Goal: Task Accomplishment & Management: Complete application form

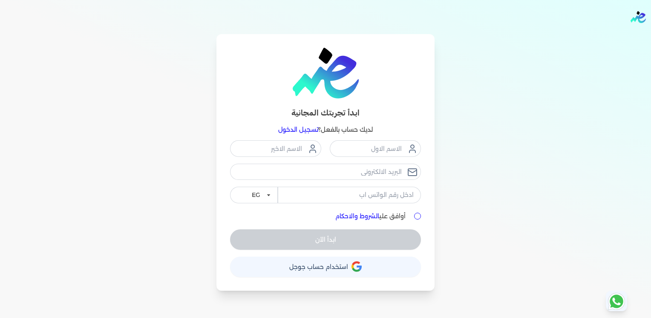
click at [335, 267] on span "استخدام حساب جوجل" at bounding box center [318, 267] width 59 height 6
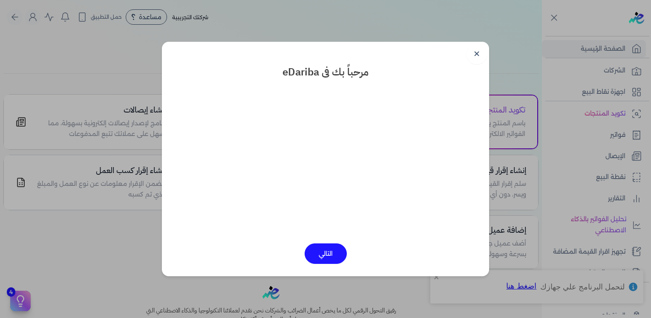
click at [327, 262] on button "التالي" at bounding box center [326, 253] width 42 height 20
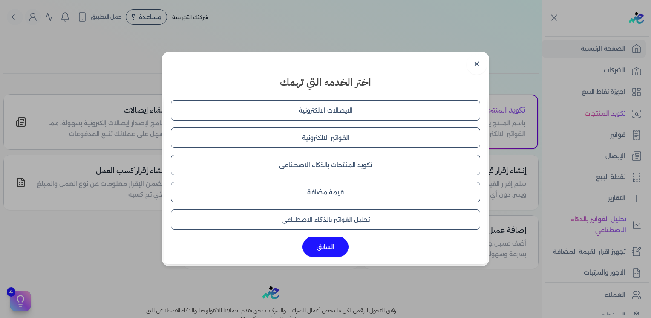
click at [339, 141] on button "الفواتير الالكترونية" at bounding box center [325, 137] width 309 height 20
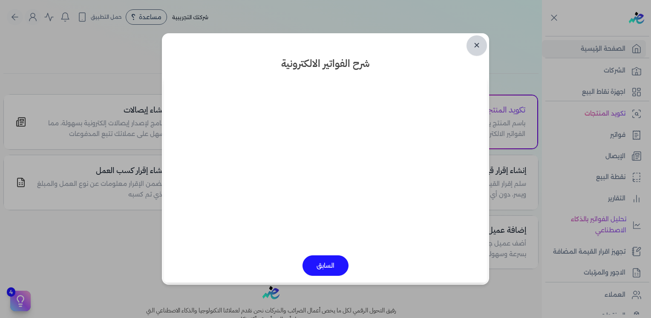
click at [475, 45] on link "✕" at bounding box center [477, 45] width 20 height 20
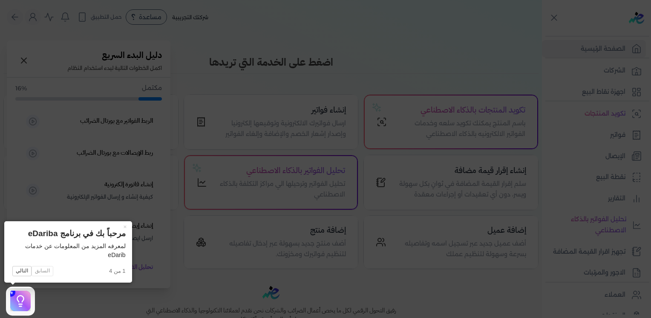
click at [21, 299] on icon at bounding box center [20, 301] width 13 height 13
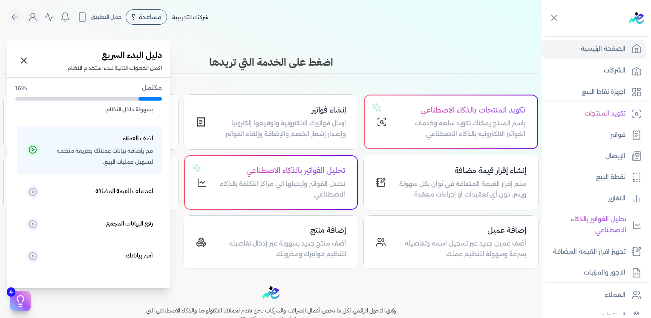
scroll to position [242, 0]
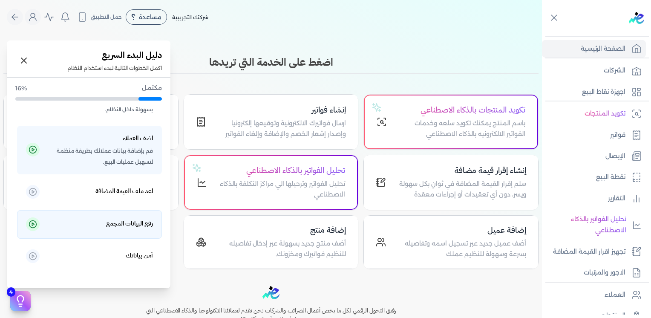
click at [147, 223] on h5 "رفع البيانات المجمع" at bounding box center [129, 223] width 47 height 11
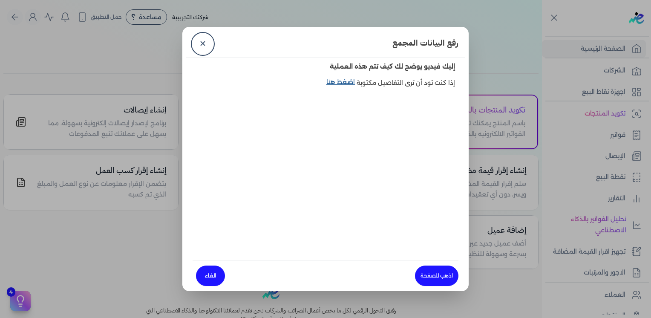
click at [349, 87] on link "اضغط هنا" at bounding box center [342, 88] width 30 height 20
click at [433, 276] on link "اذهب للصفحة" at bounding box center [436, 276] width 43 height 20
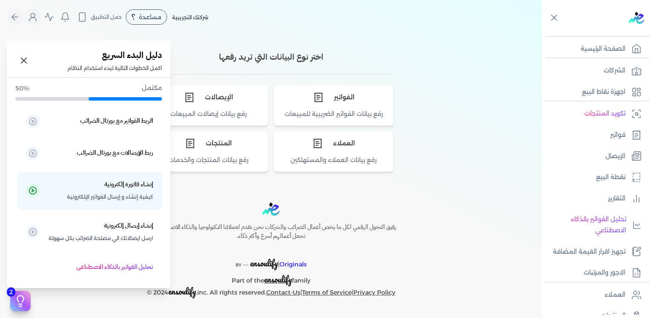
click at [22, 297] on icon at bounding box center [20, 299] width 6 height 6
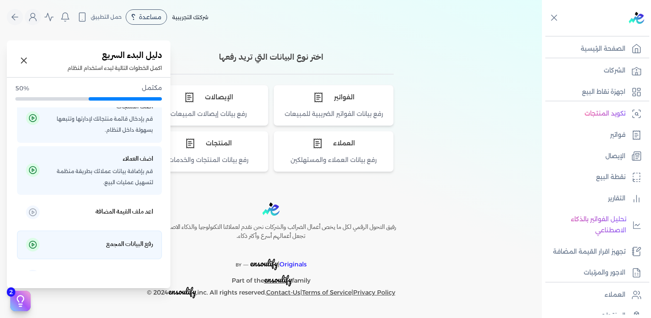
scroll to position [242, 0]
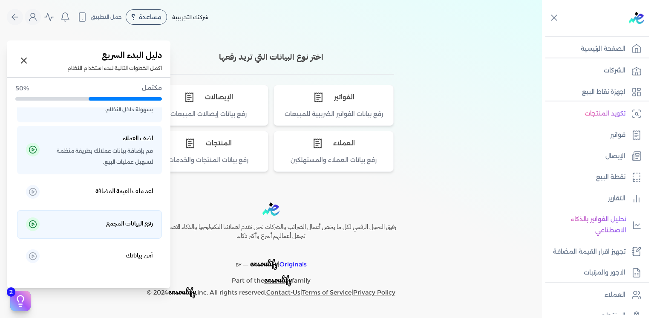
click at [118, 228] on h5 "رفع البيانات المجمع" at bounding box center [129, 223] width 47 height 11
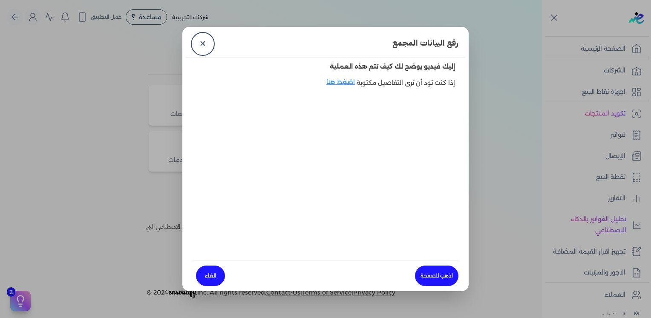
click at [209, 279] on link "الغاء" at bounding box center [210, 276] width 29 height 20
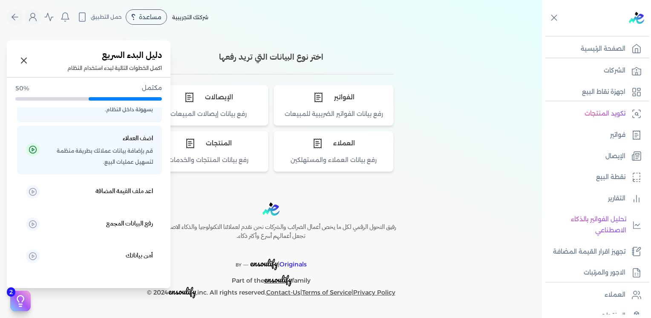
click at [17, 300] on icon at bounding box center [20, 301] width 13 height 13
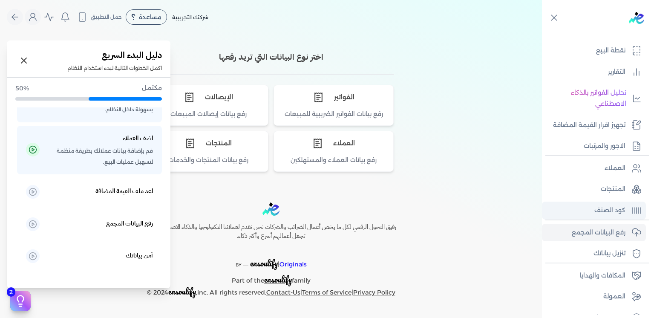
scroll to position [128, 0]
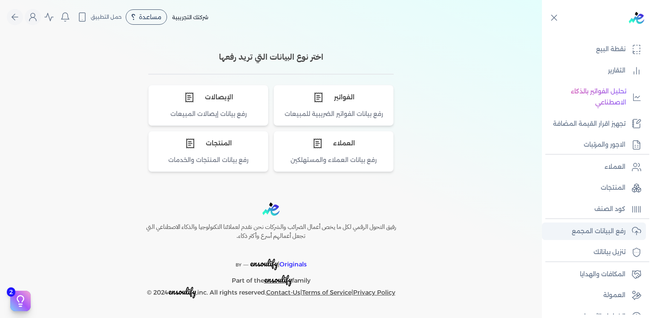
click at [580, 228] on p "رفع البيانات المجمع" at bounding box center [599, 231] width 54 height 11
click at [579, 230] on p "رفع البيانات المجمع" at bounding box center [599, 231] width 54 height 11
click at [148, 12] on div "مساعدة" at bounding box center [146, 16] width 41 height 15
click at [156, 54] on span "دليل المستخدم" at bounding box center [153, 54] width 31 height 7
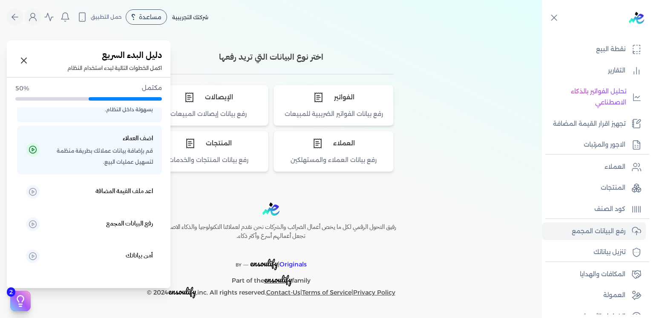
click at [15, 296] on icon at bounding box center [20, 301] width 13 height 13
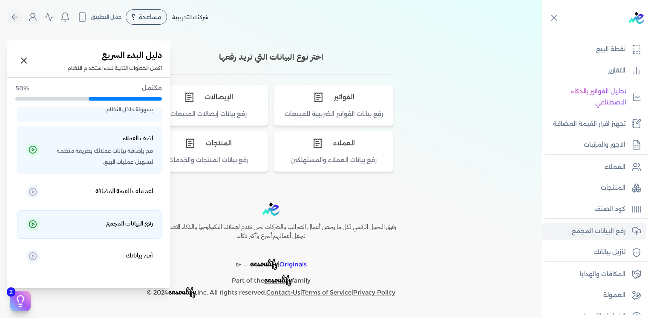
click at [112, 231] on p "رفع البيانات المجمع" at bounding box center [100, 224] width 105 height 13
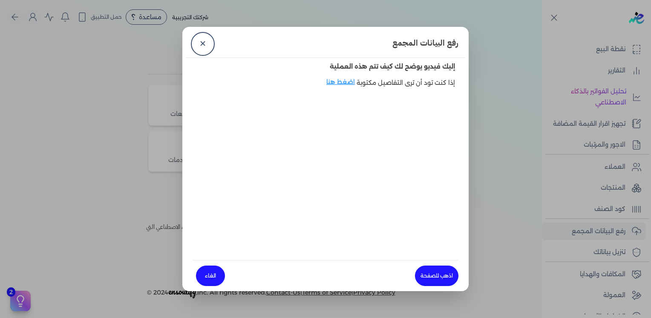
click at [329, 175] on div at bounding box center [326, 173] width 266 height 150
click at [329, 145] on div at bounding box center [326, 173] width 266 height 150
click at [329, 144] on div at bounding box center [326, 173] width 266 height 150
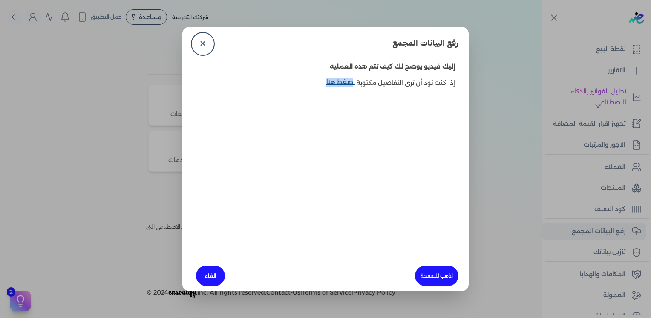
click at [351, 84] on link "اضغط هنا" at bounding box center [342, 88] width 30 height 20
click at [206, 40] on link "✕" at bounding box center [203, 44] width 20 height 20
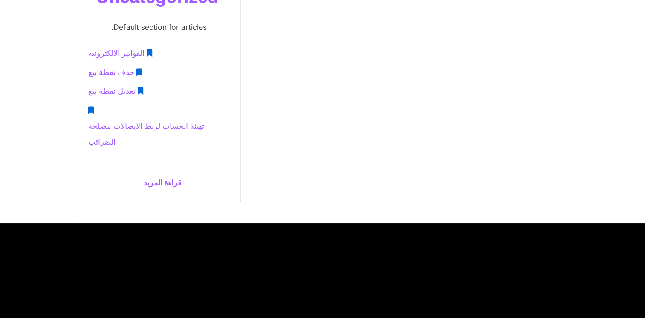
scroll to position [725, 0]
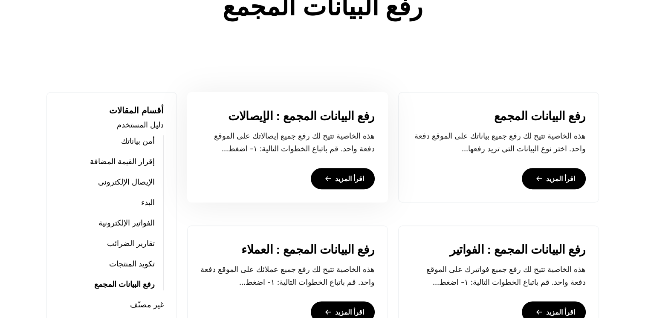
scroll to position [298, 0]
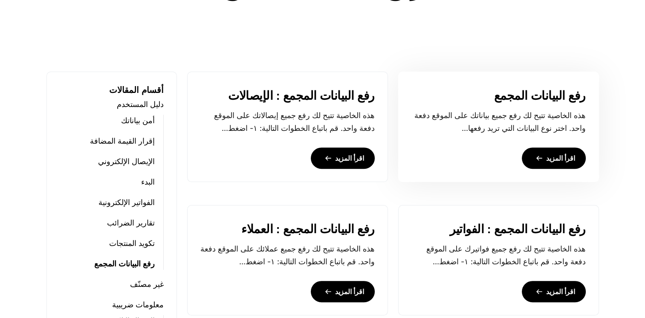
click at [557, 166] on link "اقرأ المزيد" at bounding box center [554, 157] width 64 height 21
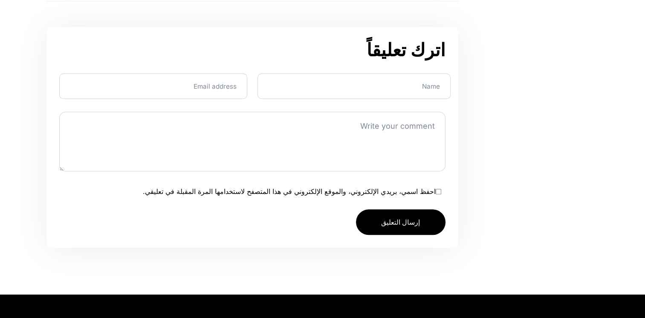
scroll to position [682, 0]
